Goal: Information Seeking & Learning: Check status

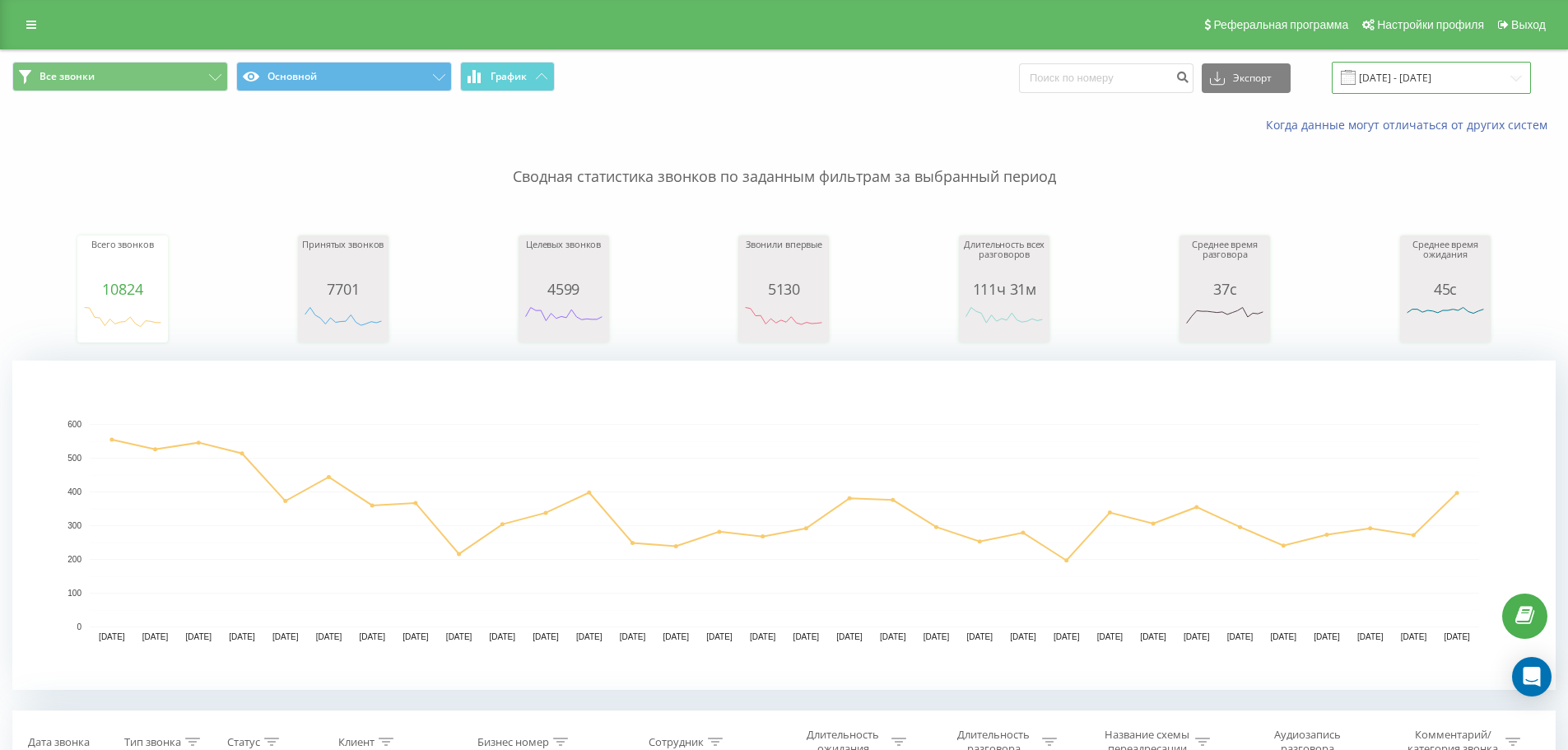
click at [1396, 80] on input "31.12.2024 - 31.01.2025" at bounding box center [1432, 78] width 199 height 32
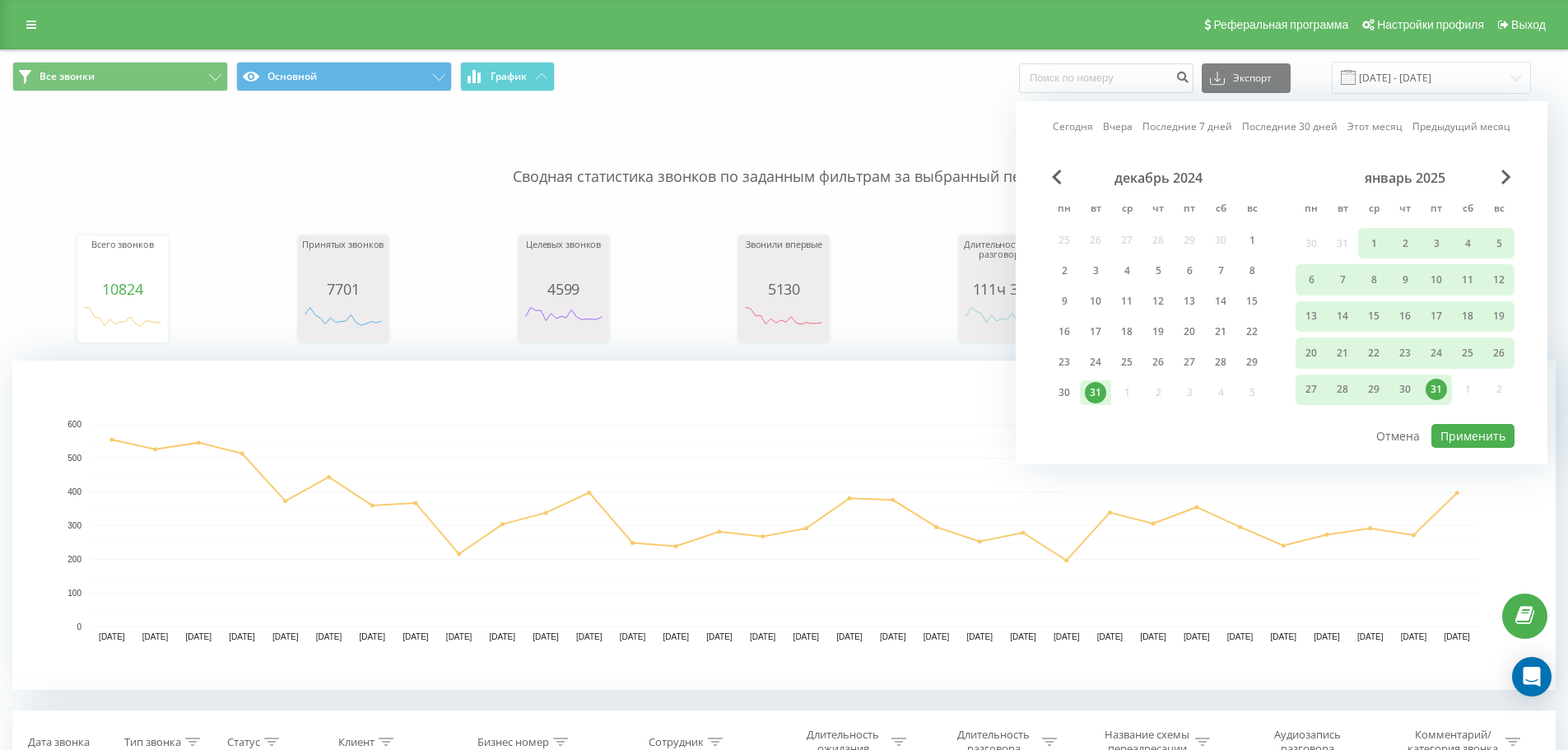
click at [1085, 132] on link "Сегодня" at bounding box center [1073, 126] width 40 height 16
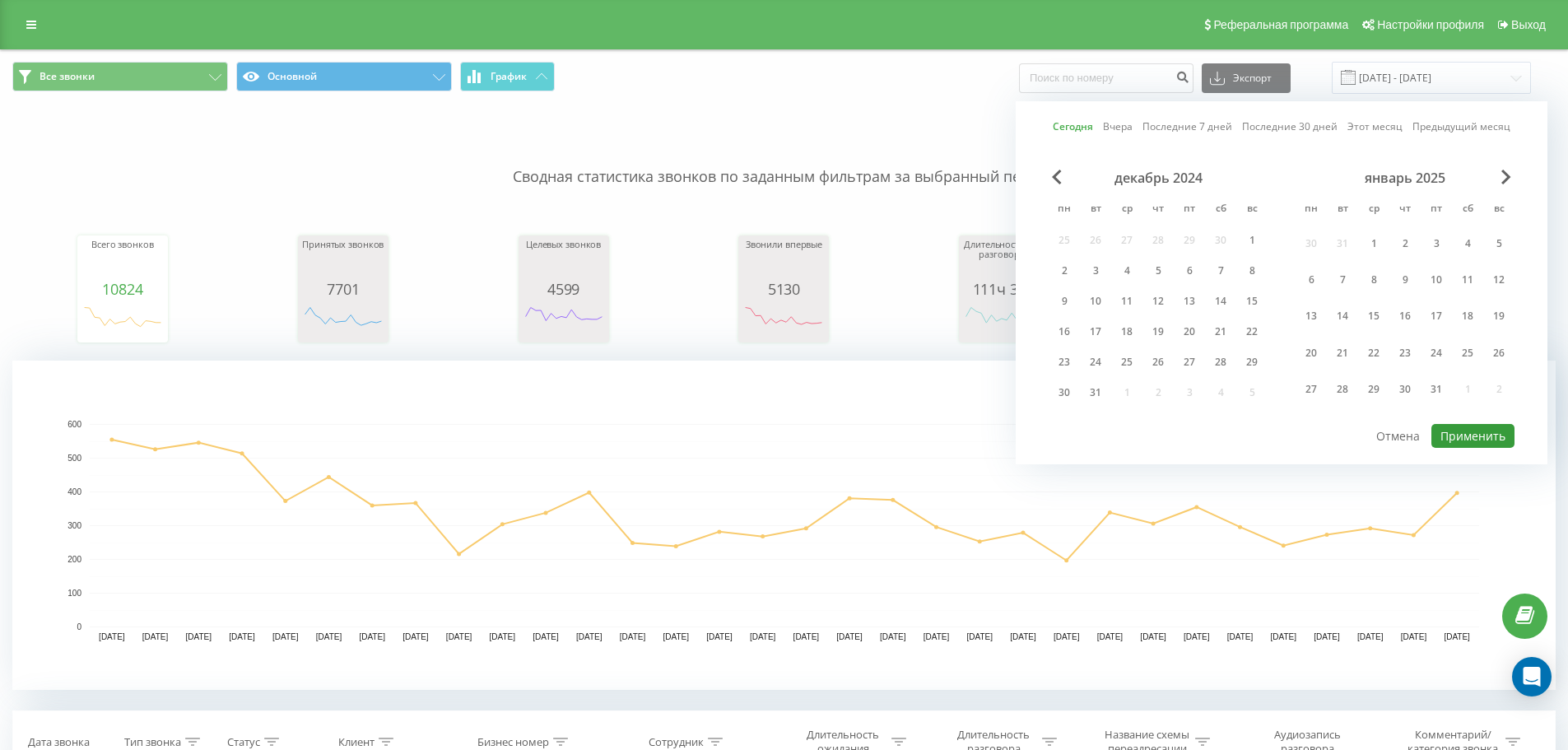
click at [1499, 432] on button "Применить" at bounding box center [1473, 435] width 83 height 24
type input "20.09.2025 - 20.09.2025"
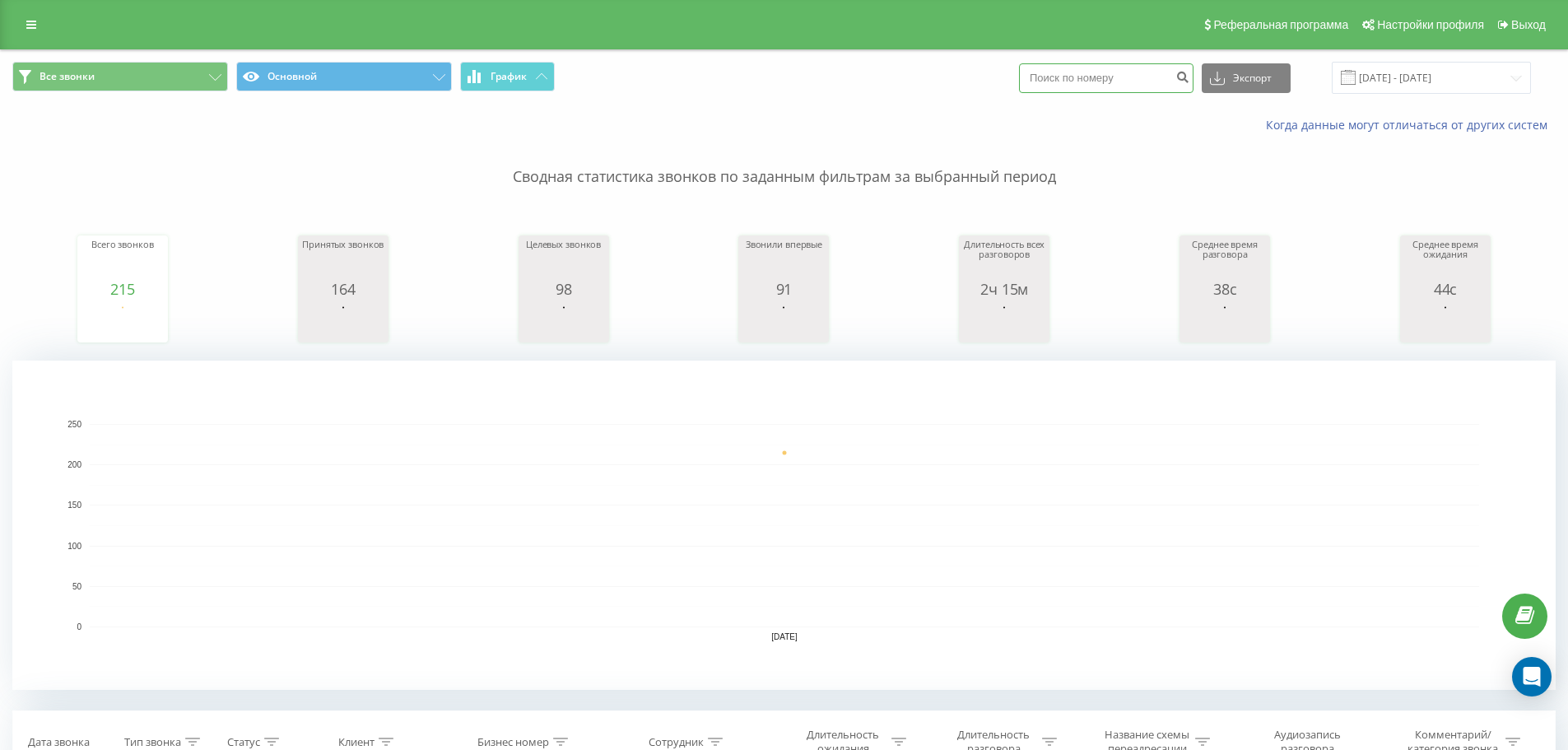
click at [1112, 85] on input at bounding box center [1107, 78] width 174 height 29
paste input "77760581478"
type input "77760581478"
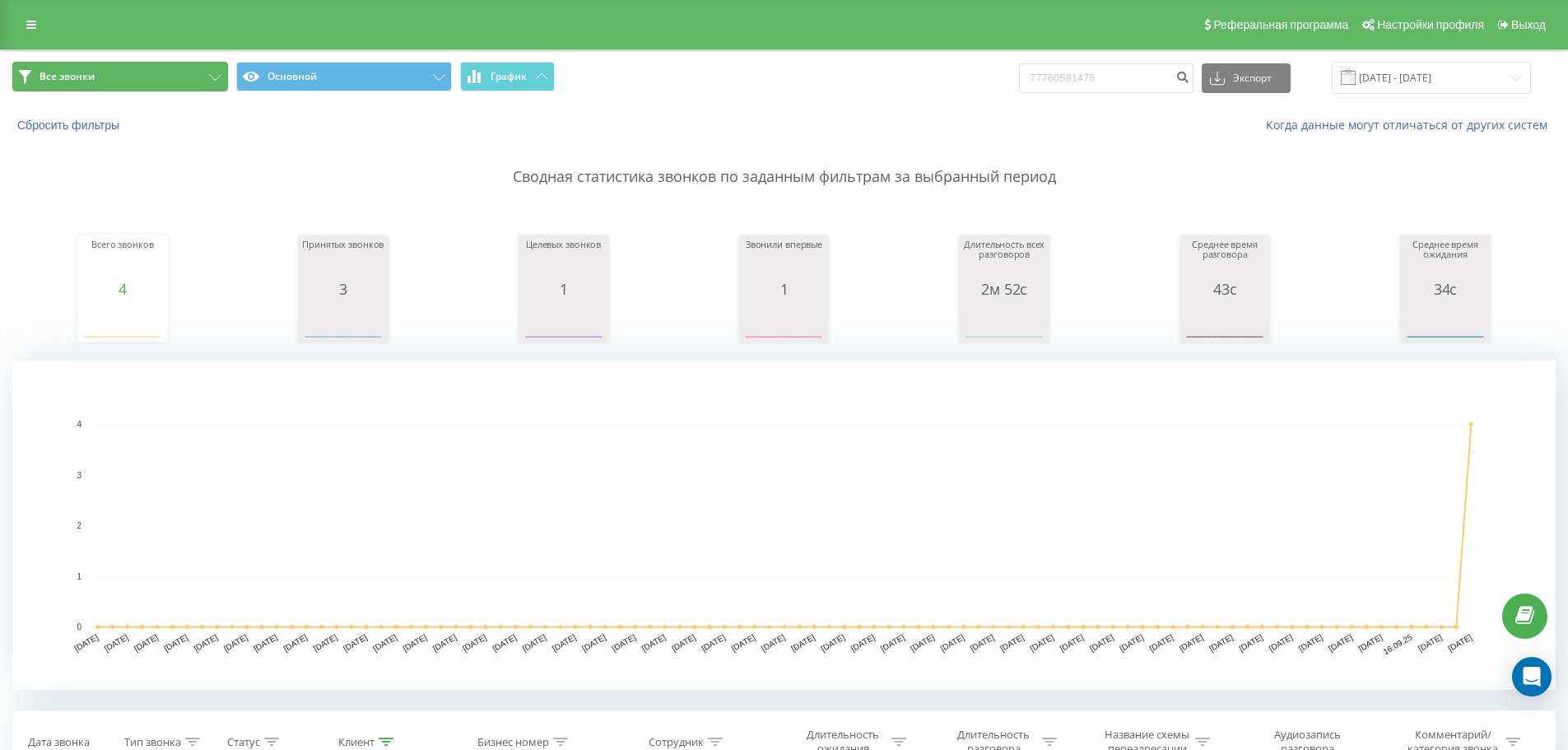
click at [116, 69] on button "Все звонки" at bounding box center [121, 76] width 216 height 29
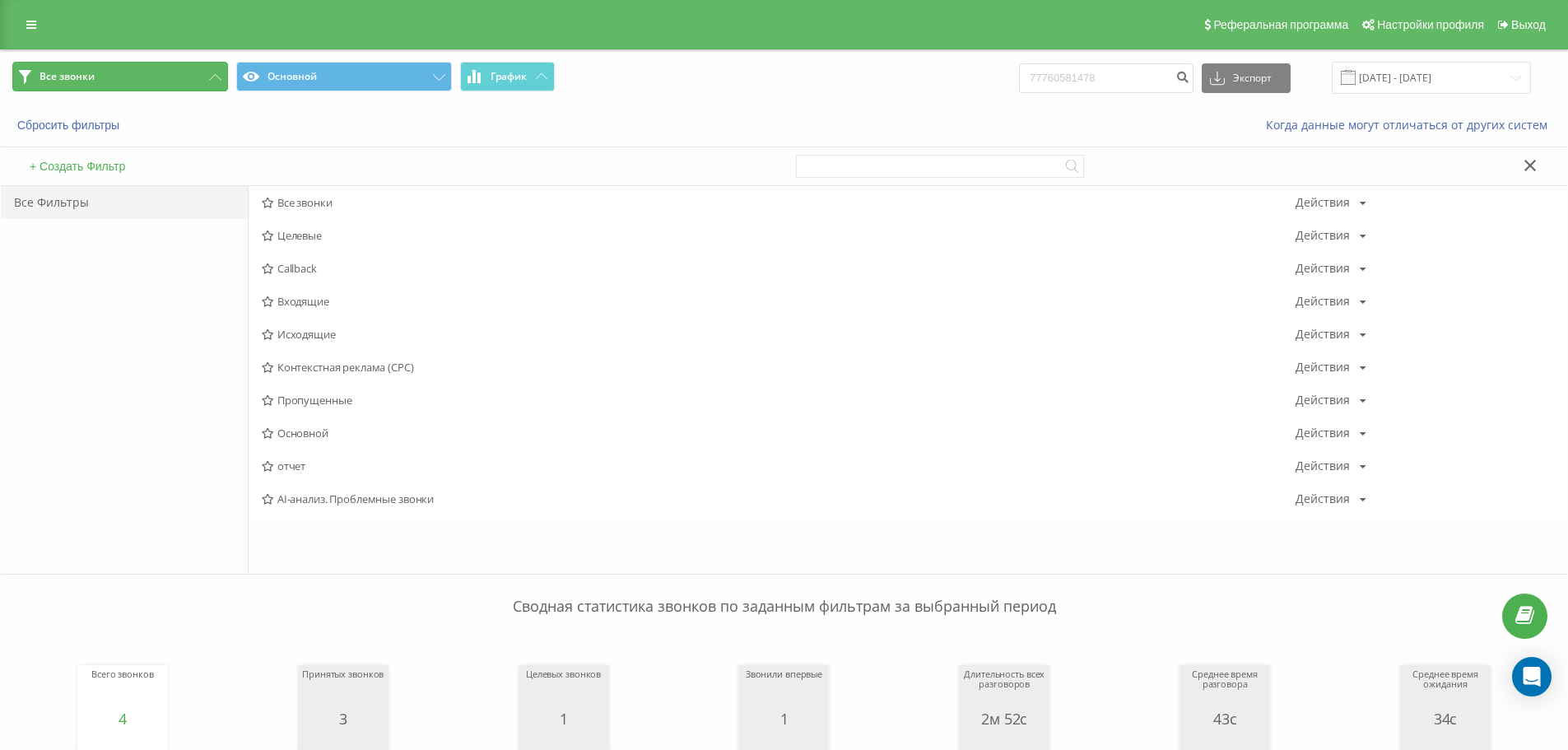
click at [116, 69] on button "Все звонки" at bounding box center [121, 76] width 216 height 29
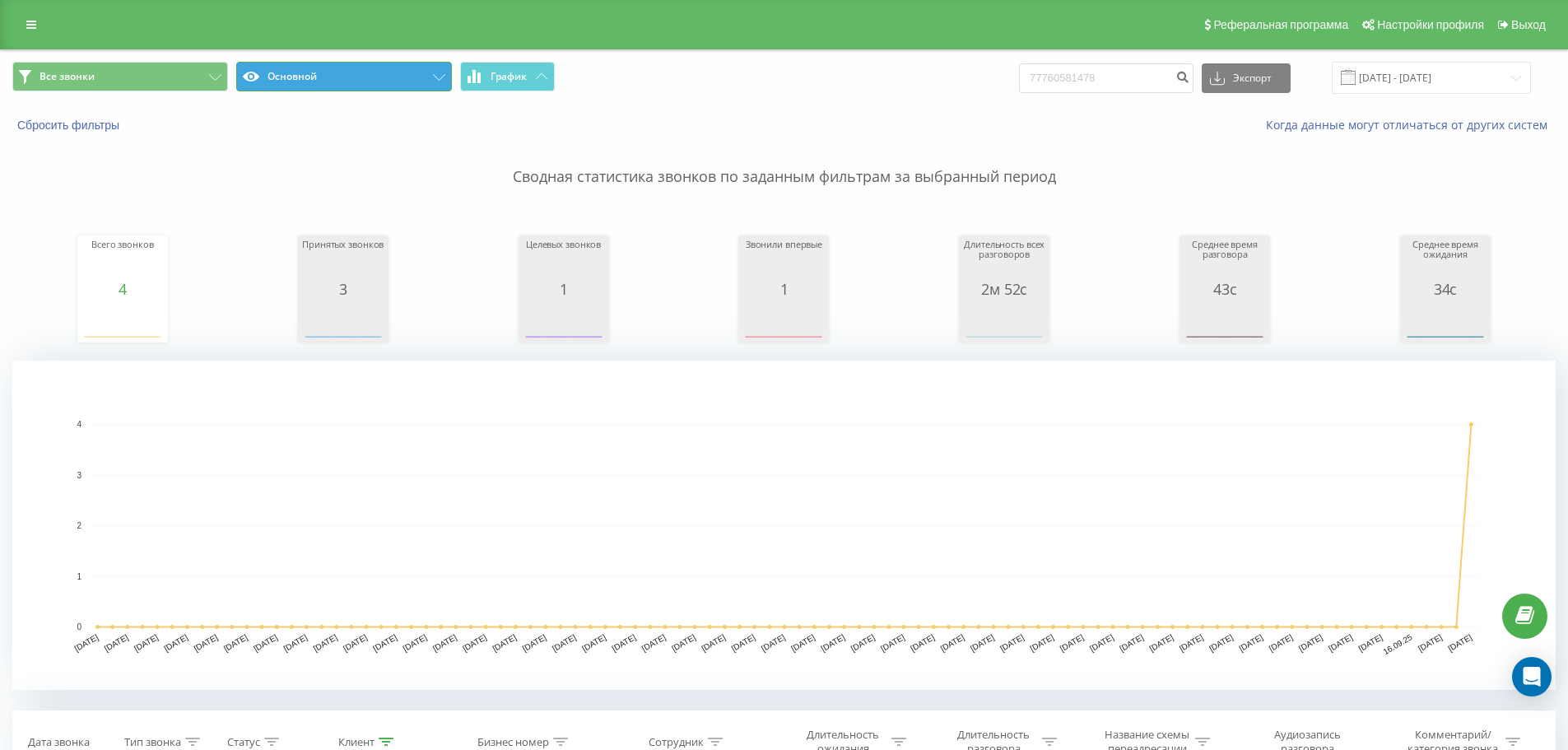
click at [334, 74] on button "Основной" at bounding box center [344, 76] width 216 height 29
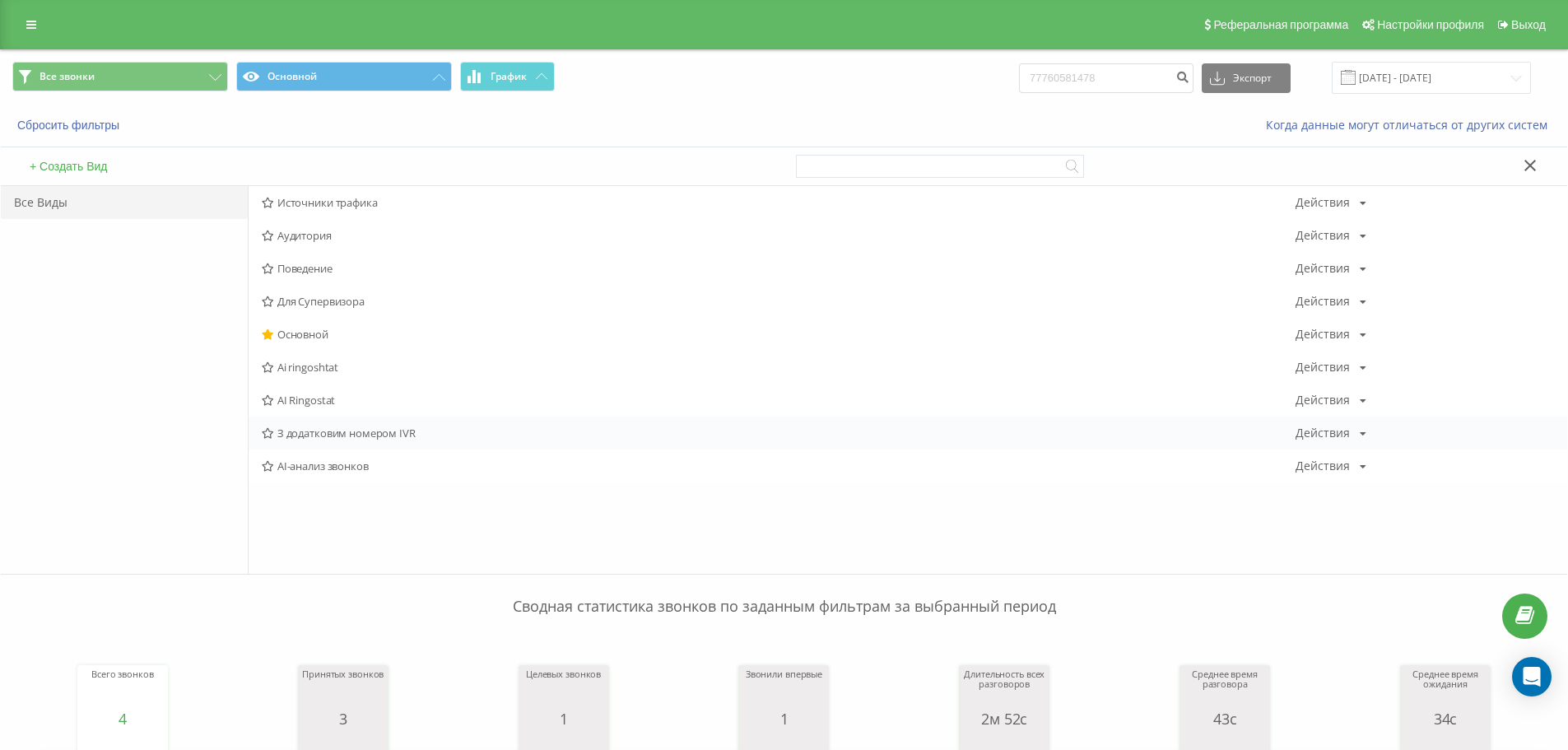
click at [327, 431] on span "З додатковим номером IVR" at bounding box center [779, 433] width 1034 height 12
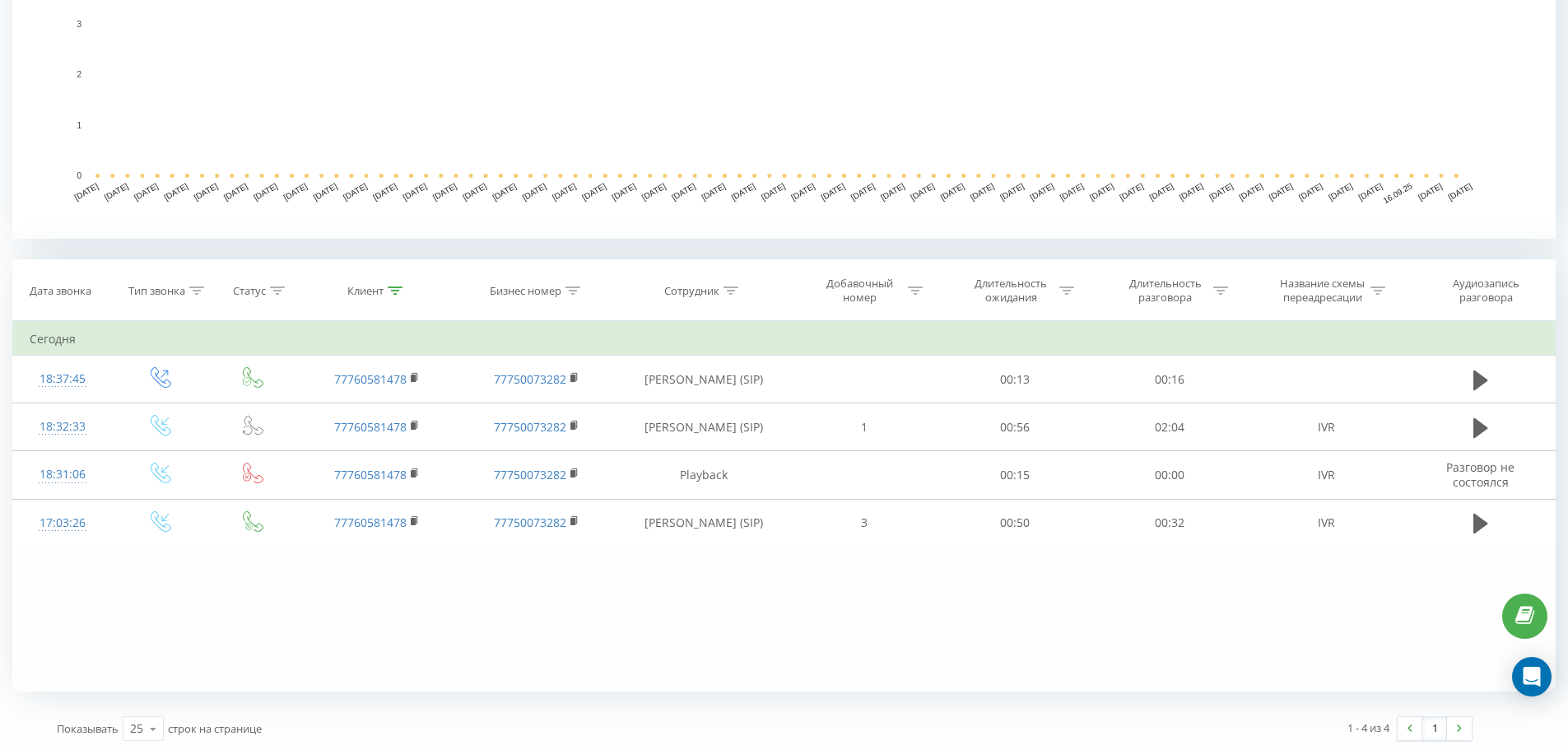
scroll to position [455, 0]
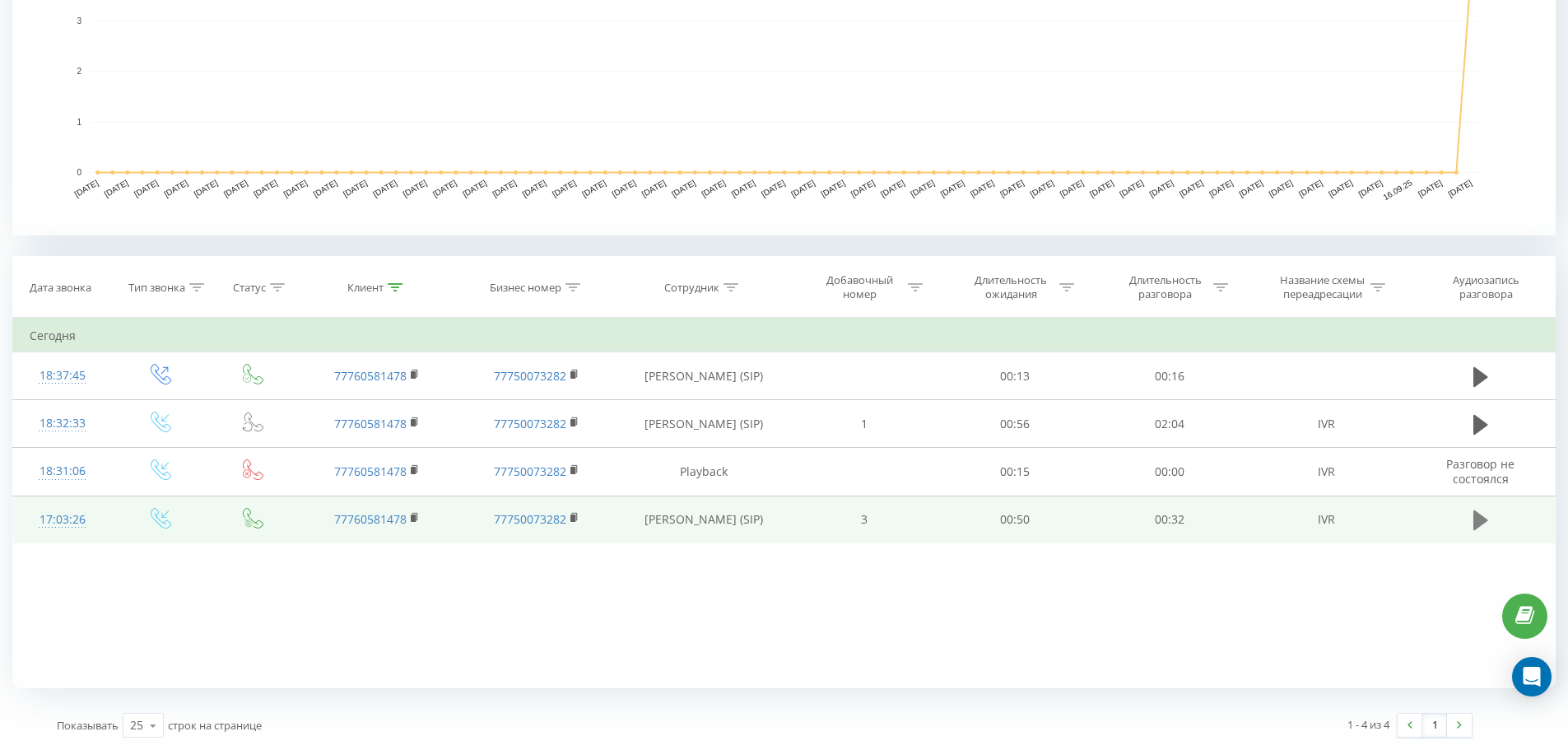
click at [1485, 529] on icon at bounding box center [1481, 521] width 15 height 23
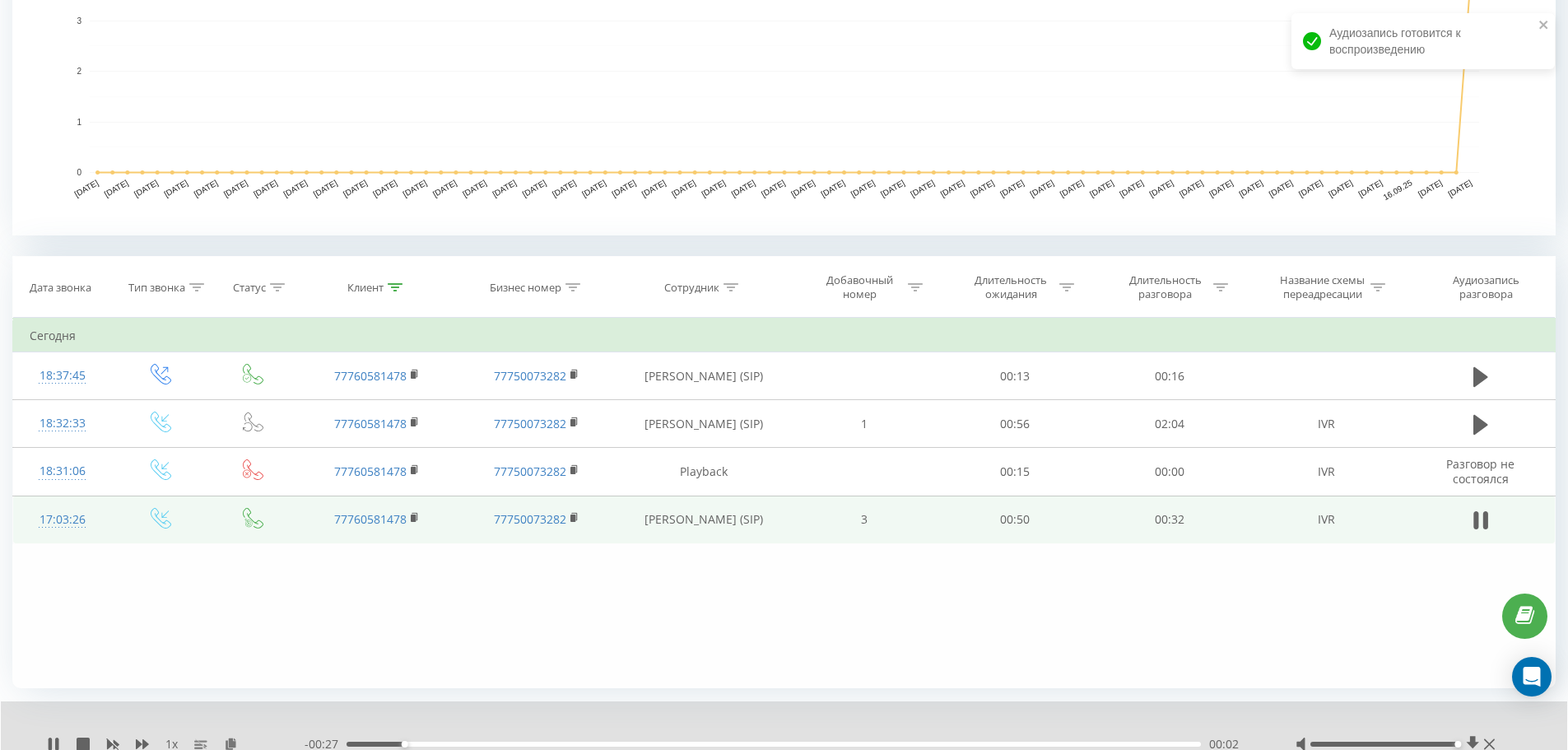
drag, startPoint x: 1445, startPoint y: 744, endPoint x: 1456, endPoint y: 744, distance: 11.0
click at [1456, 744] on div at bounding box center [1385, 744] width 147 height 5
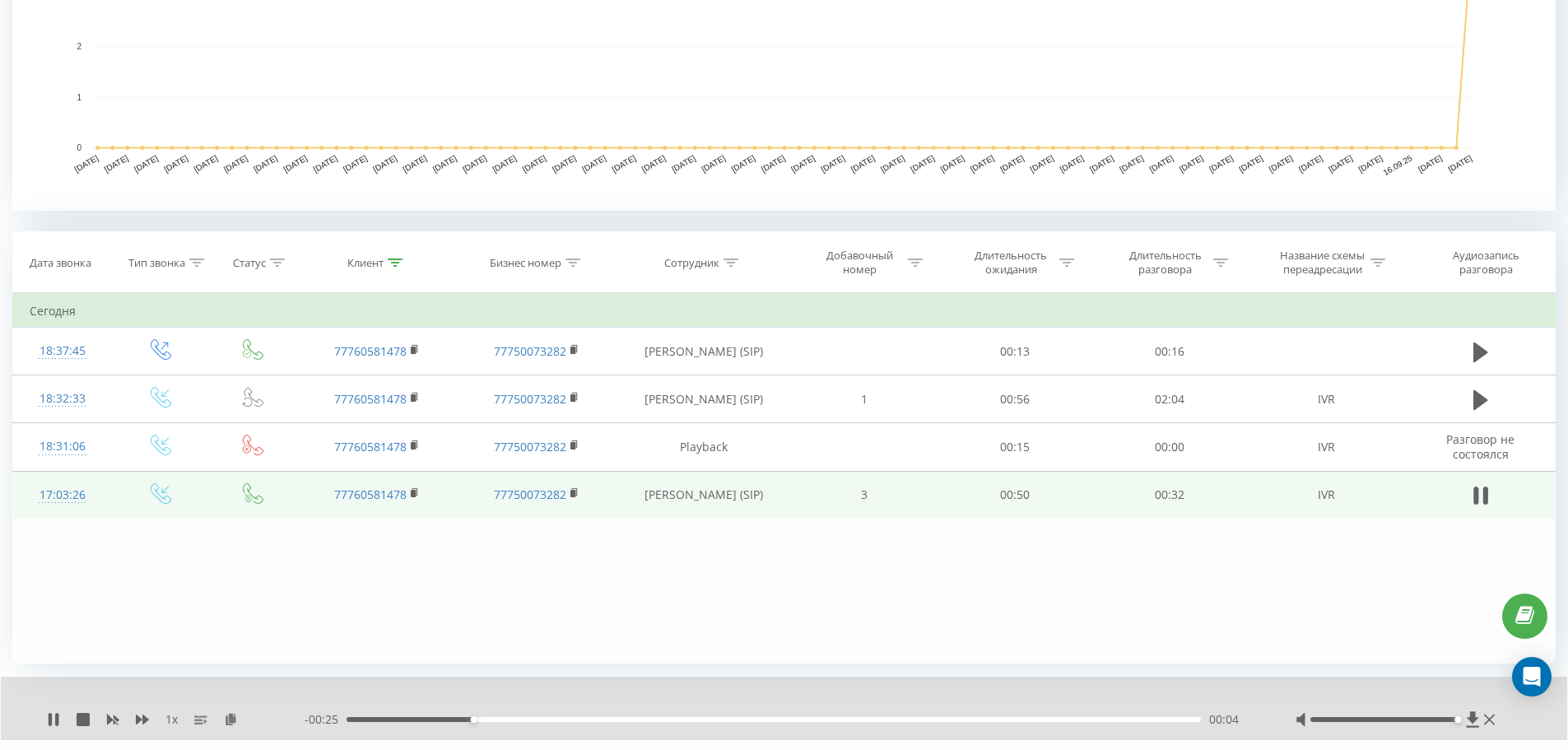
scroll to position [518, 0]
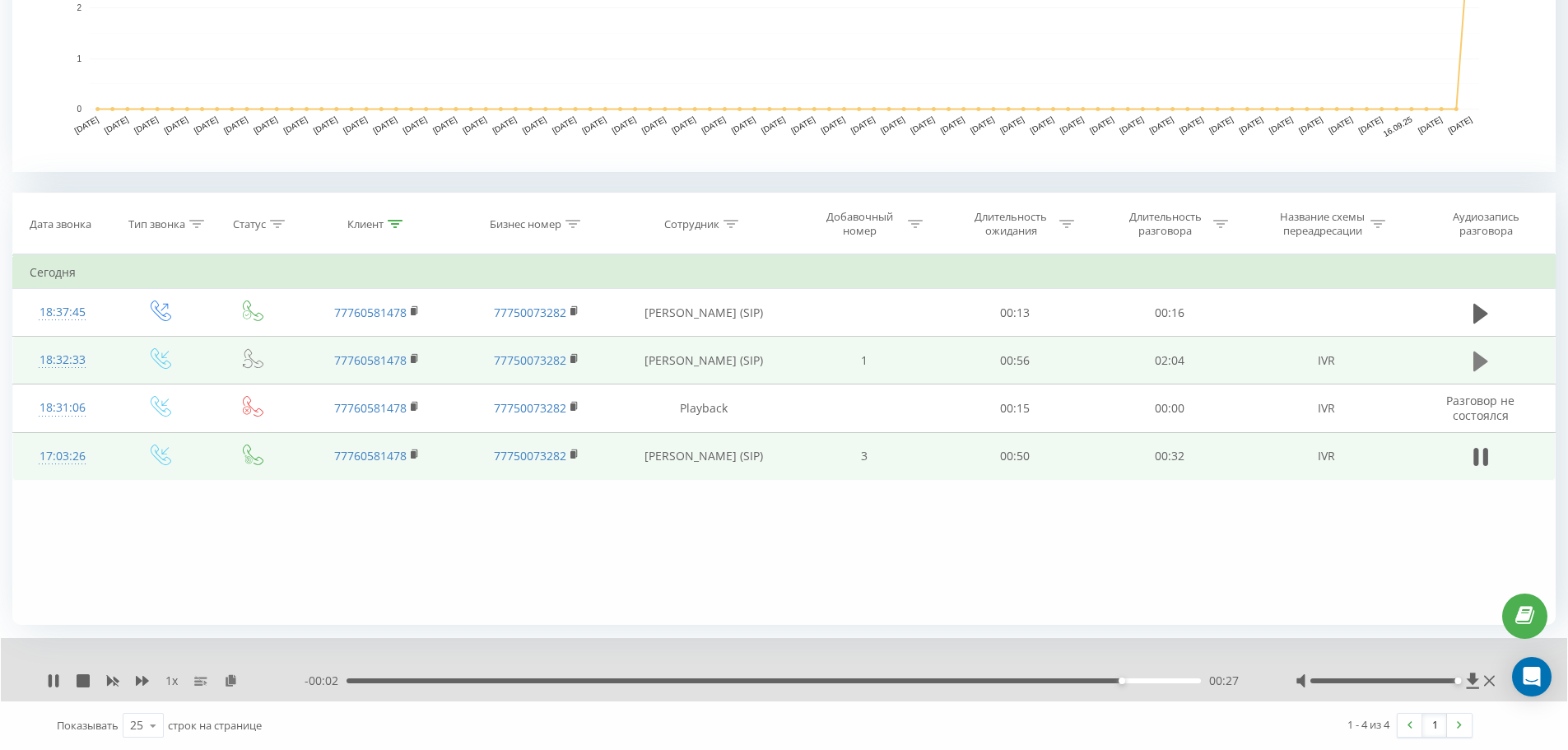
click at [1474, 367] on icon at bounding box center [1481, 362] width 15 height 20
